Goal: Find specific page/section: Find specific page/section

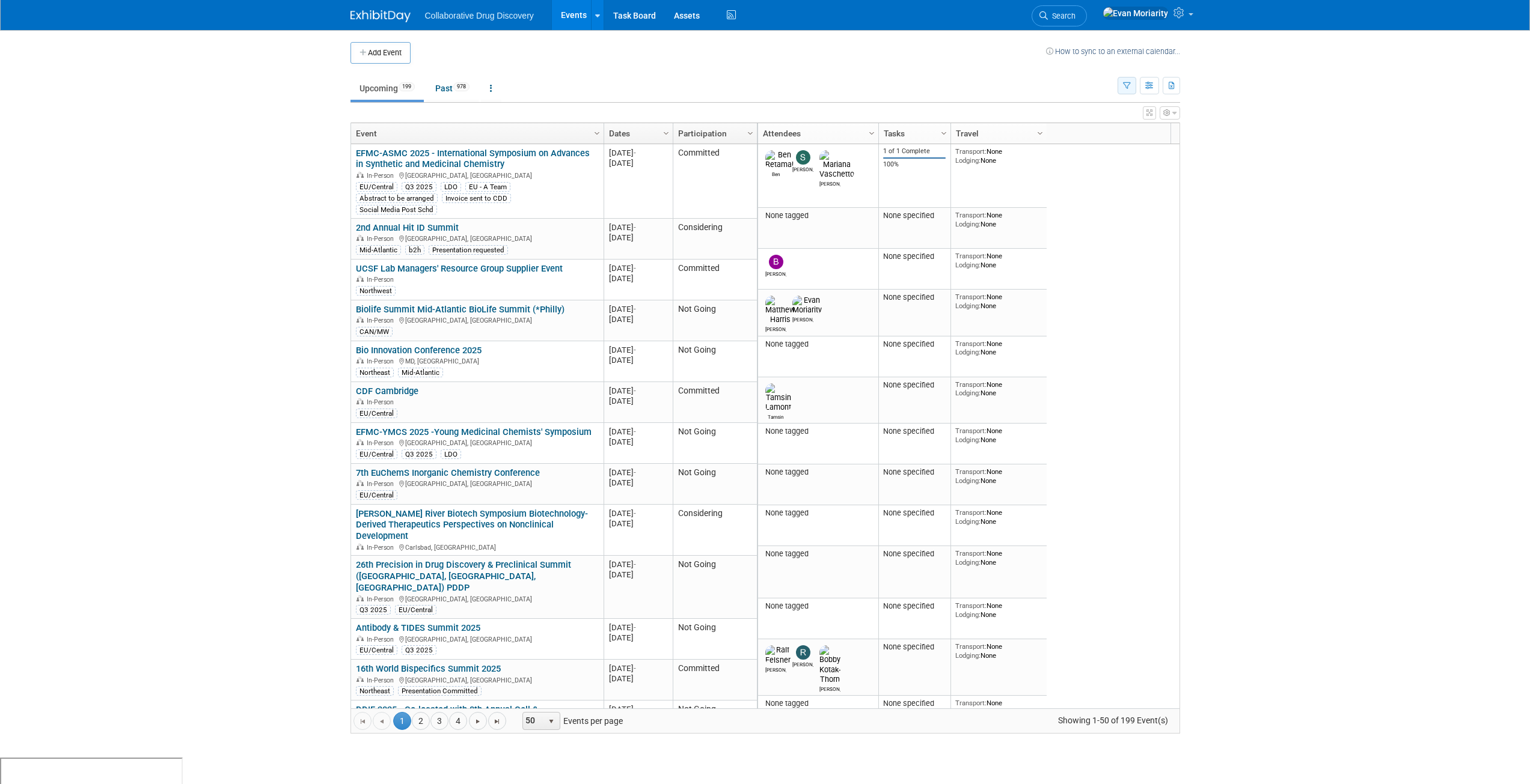
click at [1127, 87] on icon "button" at bounding box center [1127, 87] width 8 height 8
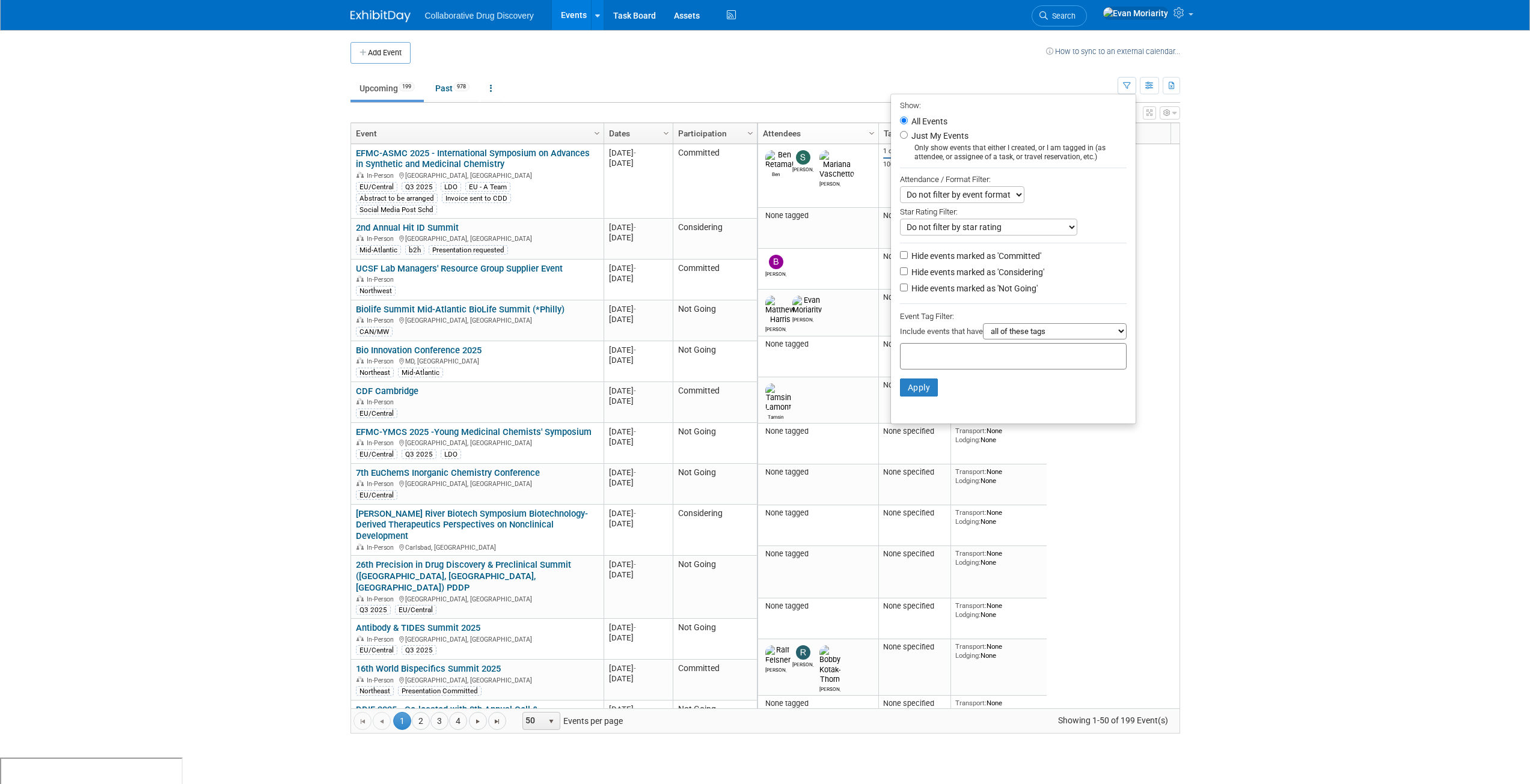
click at [981, 355] on input "text" at bounding box center [953, 355] width 97 height 12
type input "Can"
click at [958, 381] on div "CAN/MW" at bounding box center [978, 385] width 168 height 17
type input "CAN/MW"
click at [920, 414] on button "Apply" at bounding box center [919, 406] width 39 height 18
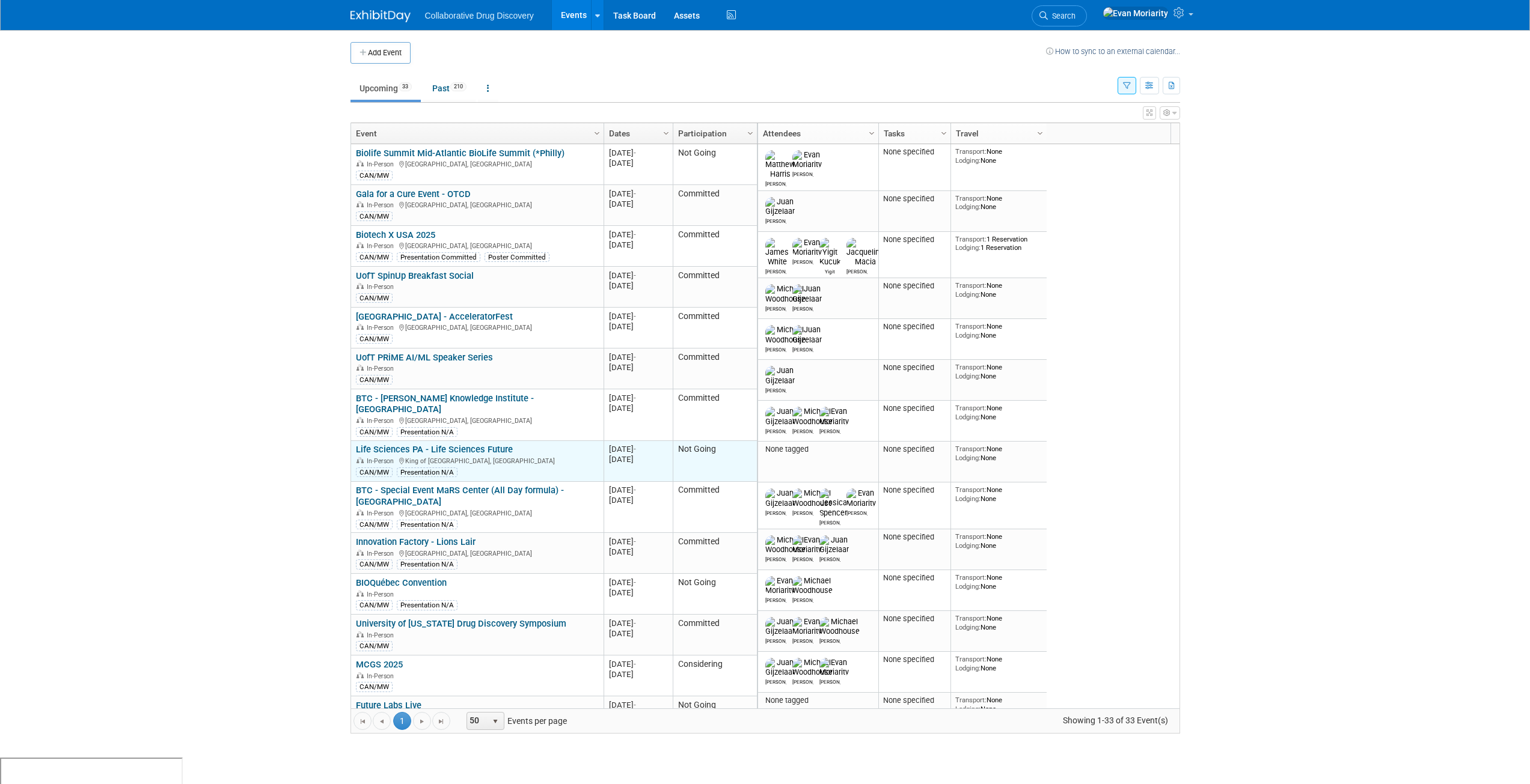
scroll to position [72, 0]
